Goal: Transaction & Acquisition: Book appointment/travel/reservation

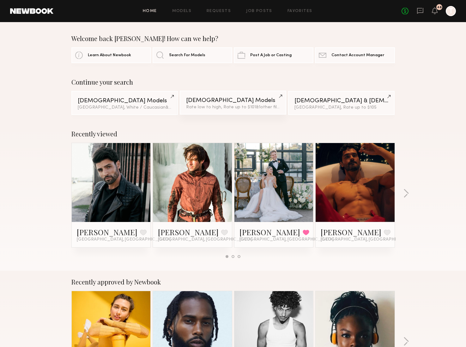
click at [206, 100] on div "[DEMOGRAPHIC_DATA] Models" at bounding box center [233, 101] width 94 height 6
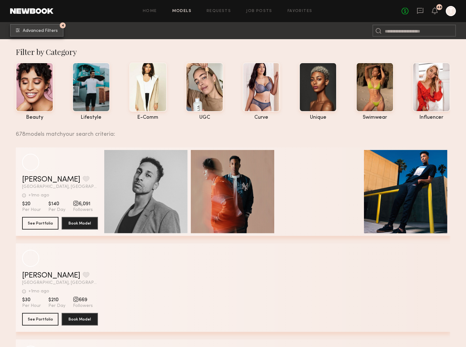
click at [46, 29] on span "Advanced Filters" at bounding box center [40, 31] width 35 height 4
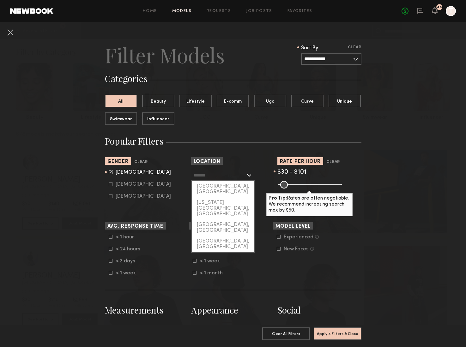
click at [225, 178] on input "text" at bounding box center [220, 175] width 52 height 11
click at [223, 185] on div "[GEOGRAPHIC_DATA], [GEOGRAPHIC_DATA]" at bounding box center [223, 189] width 63 height 16
type input "**********"
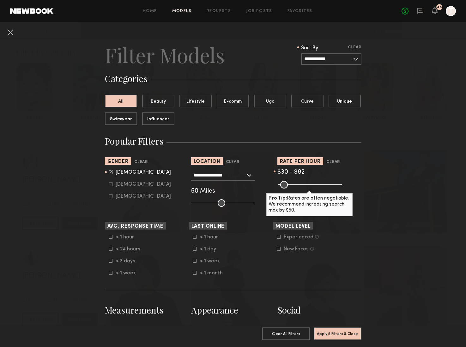
type input "**"
click at [288, 185] on input "range" at bounding box center [310, 185] width 64 height 8
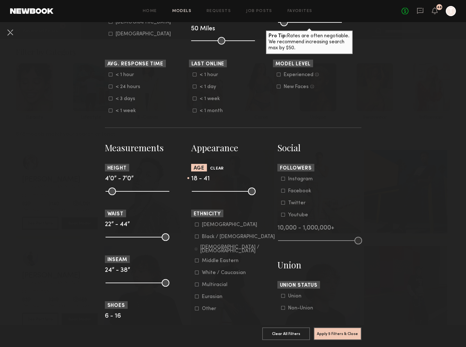
scroll to position [165, 0]
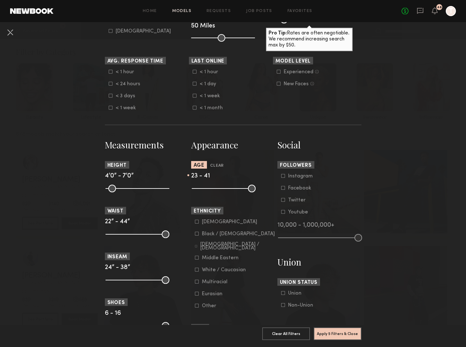
drag, startPoint x: 196, startPoint y: 189, endPoint x: 203, endPoint y: 189, distance: 7.9
type input "**"
click at [203, 189] on input "range" at bounding box center [224, 189] width 64 height 8
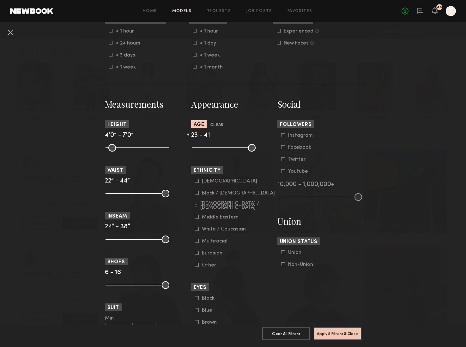
scroll to position [212, 0]
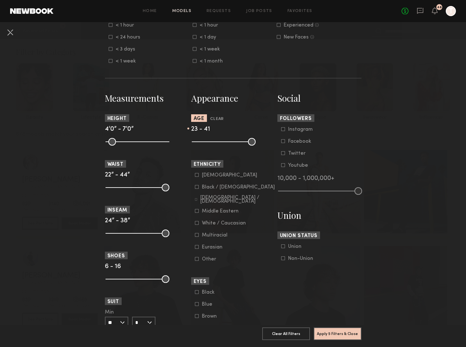
click at [196, 225] on icon at bounding box center [197, 223] width 4 height 4
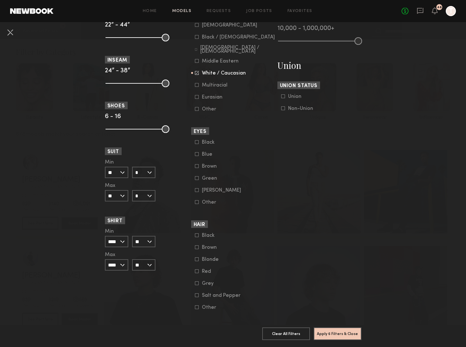
scroll to position [372, 0]
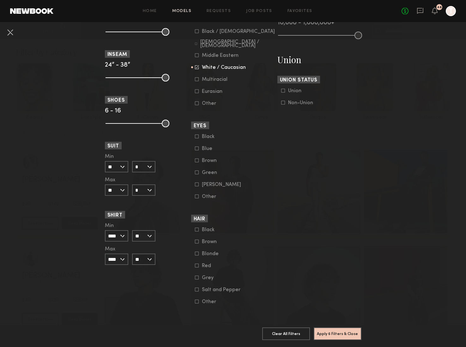
click at [197, 241] on icon at bounding box center [197, 242] width 4 height 4
click at [336, 327] on button "Apply 7 Filters & Close" at bounding box center [338, 333] width 48 height 13
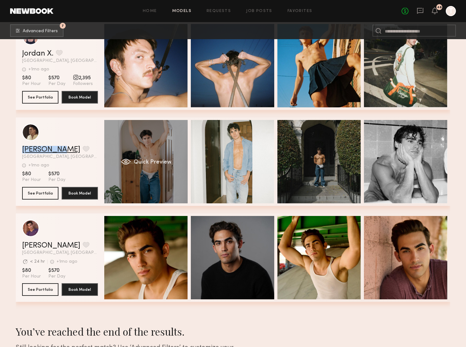
scroll to position [2973, 0]
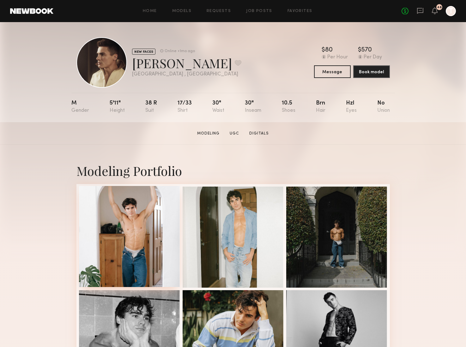
click at [123, 214] on div at bounding box center [129, 236] width 101 height 101
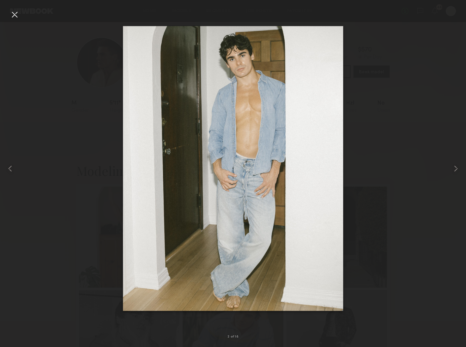
click at [18, 13] on div at bounding box center [14, 14] width 10 height 10
